Goal: Check status: Check status

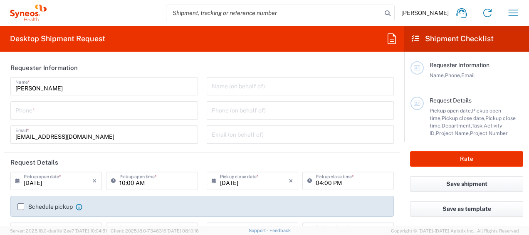
type input "3130"
type input "[GEOGRAPHIC_DATA]"
type input "Syneos Health Singapore PteLtd"
click at [511, 15] on icon "button" at bounding box center [513, 12] width 13 height 13
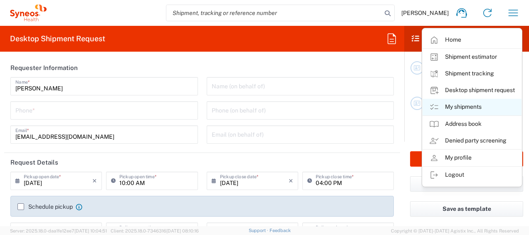
click at [494, 107] on link "My shipments" at bounding box center [472, 107] width 99 height 17
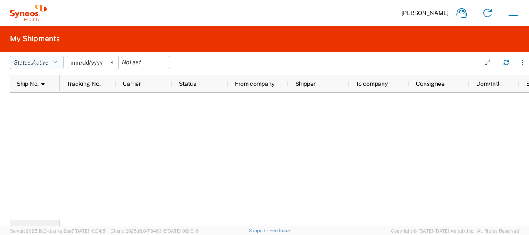
click at [53, 61] on button "Status: Active" at bounding box center [37, 62] width 54 height 13
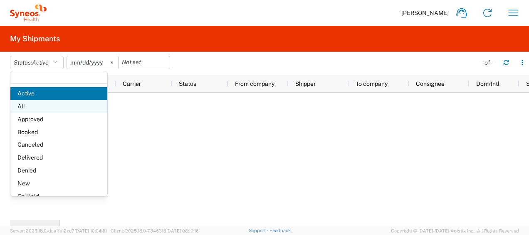
click at [47, 107] on span "All" at bounding box center [58, 106] width 97 height 13
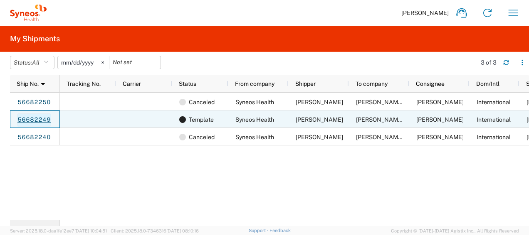
click at [38, 116] on link "56682249" at bounding box center [34, 119] width 34 height 13
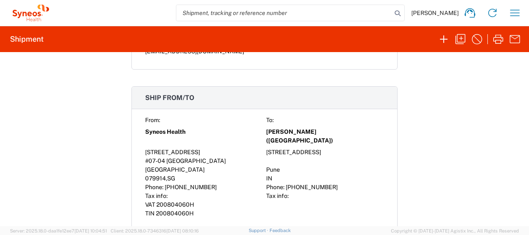
scroll to position [131, 0]
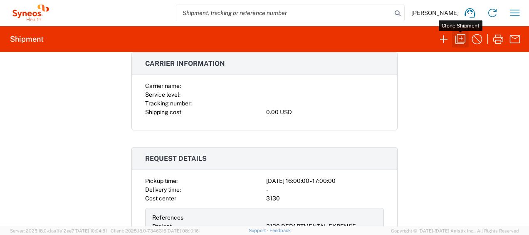
click at [458, 38] on icon "button" at bounding box center [460, 38] width 13 height 13
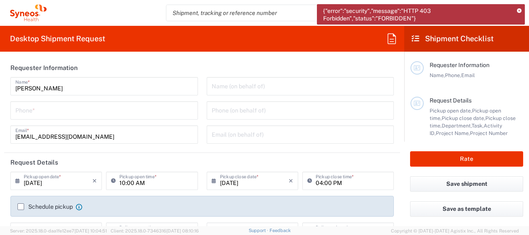
click at [518, 6] on div "{"error":"security","message":"HTTP 403 Forbidden","status":"FORBIDDEN"}" at bounding box center [421, 14] width 208 height 20
click at [518, 10] on icon at bounding box center [519, 11] width 5 height 5
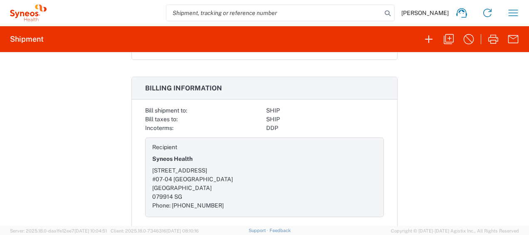
scroll to position [880, 0]
